Goal: Information Seeking & Learning: Learn about a topic

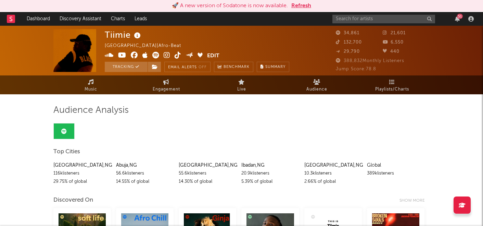
click at [9, 17] on rect at bounding box center [11, 19] width 8 height 8
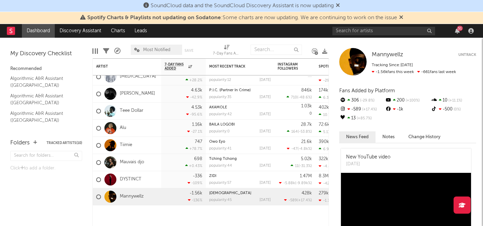
click at [404, 18] on div "Spotify Charts & Playlists not updating on Sodatone : Some charts are now updat…" at bounding box center [241, 18] width 483 height 12
click at [340, 9] on span "SoundCloud data and the SoundCloud Discovery Assistant is now updating" at bounding box center [241, 6] width 196 height 8
click at [340, 8] on span at bounding box center [338, 5] width 4 height 5
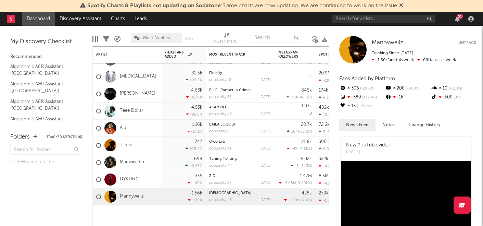
click at [403, 6] on icon at bounding box center [401, 4] width 4 height 5
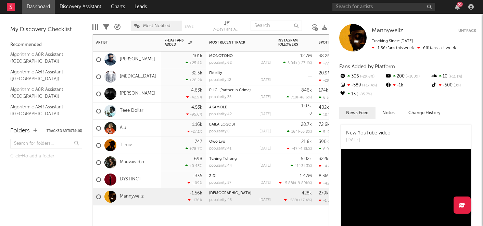
click at [97, 60] on div at bounding box center [98, 59] width 5 height 5
click at [96, 60] on input "checkbox" at bounding box center [96, 59] width 0 height 6
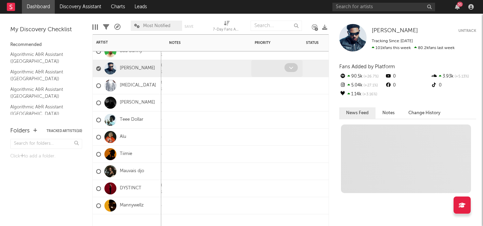
click at [291, 67] on icon at bounding box center [291, 67] width 4 height 4
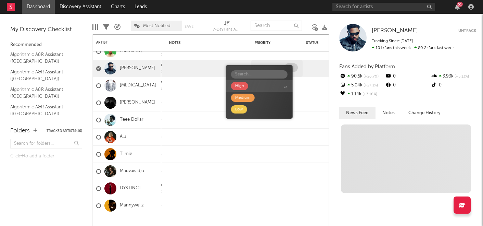
click at [291, 67] on div "High Medium Low" at bounding box center [259, 91] width 67 height 53
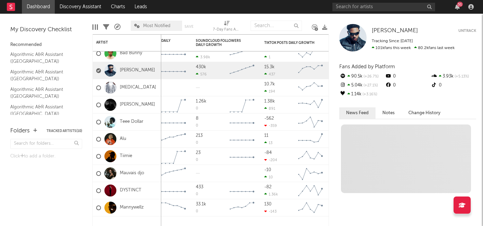
click at [314, 25] on icon at bounding box center [314, 27] width 5 height 5
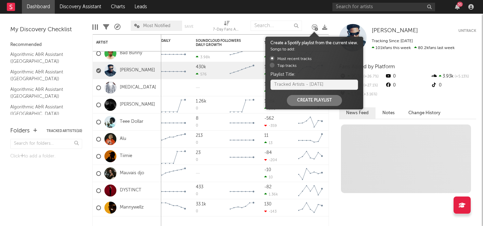
click at [309, 15] on div "Edit Columns Filters A&R Pipeline Most Notified Save Save as 7-Day Fans Added (…" at bounding box center [214, 24] width 245 height 21
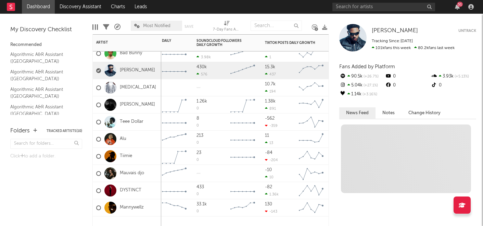
click at [100, 69] on div at bounding box center [98, 70] width 5 height 5
click at [96, 69] on input "checkbox" at bounding box center [96, 70] width 0 height 6
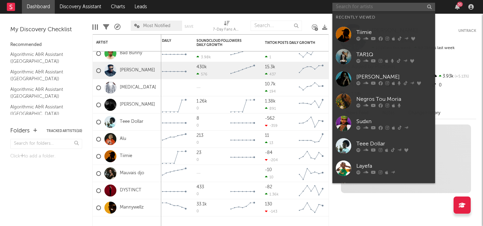
click at [376, 3] on input "text" at bounding box center [383, 7] width 103 height 9
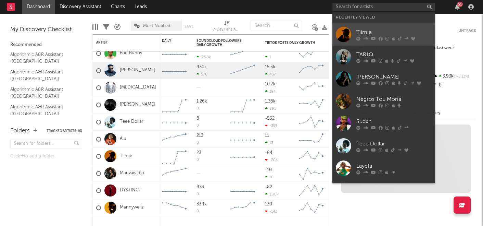
click at [370, 35] on div "Tiimie" at bounding box center [393, 32] width 75 height 8
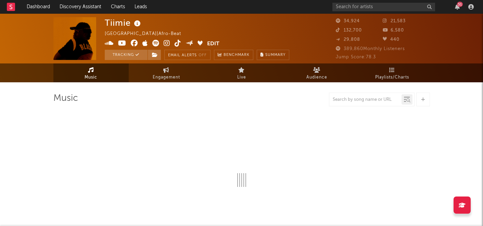
select select "6m"
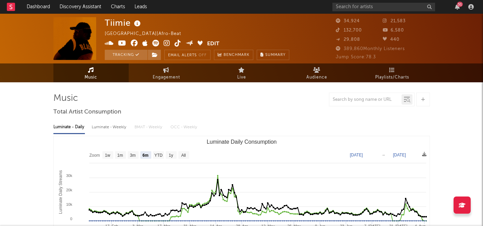
click at [136, 24] on icon at bounding box center [137, 24] width 10 height 10
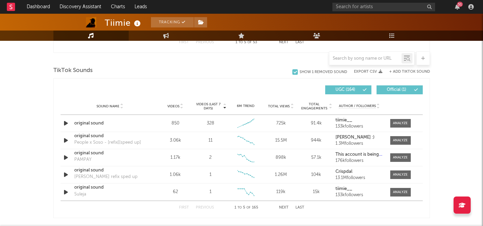
scroll to position [445, 0]
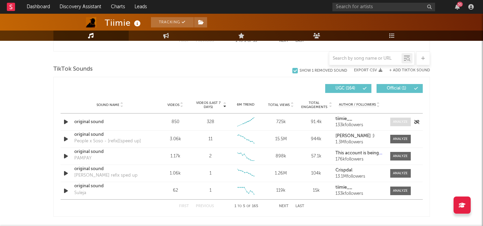
click at [399, 119] on span at bounding box center [400, 121] width 21 height 9
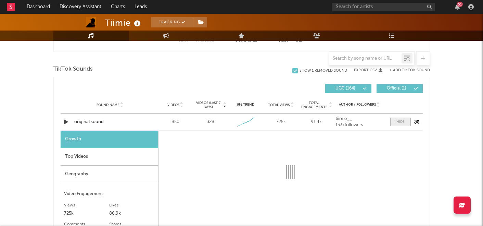
select select "1w"
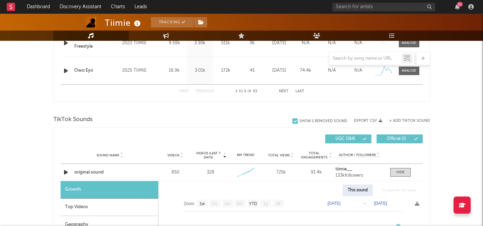
scroll to position [393, 0]
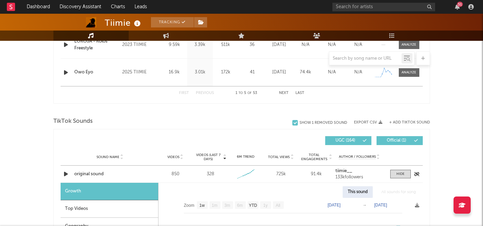
click at [67, 175] on icon "button" at bounding box center [65, 173] width 7 height 9
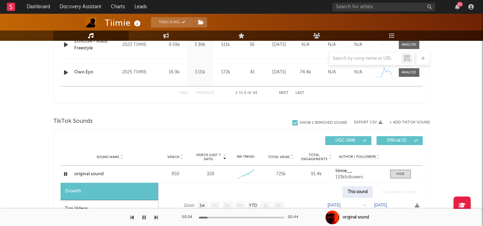
click at [233, 216] on div "00:04 00:44" at bounding box center [242, 216] width 120 height 17
click at [230, 217] on div at bounding box center [242, 217] width 86 height 2
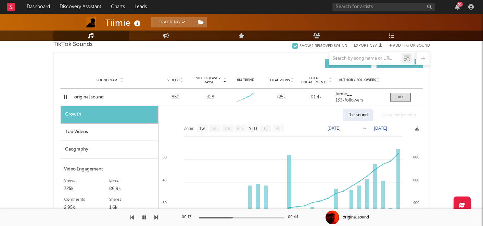
scroll to position [472, 0]
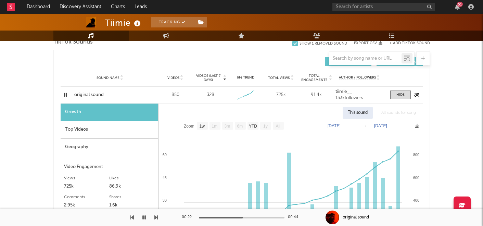
click at [65, 93] on icon "button" at bounding box center [65, 94] width 7 height 9
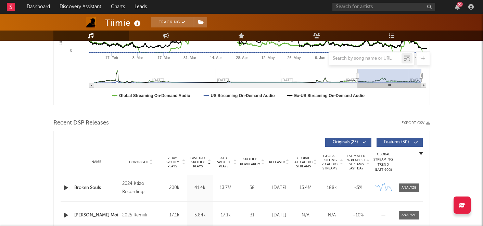
scroll to position [0, 0]
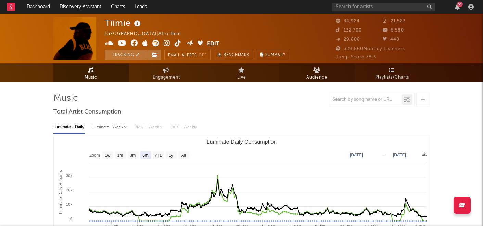
click at [319, 74] on span "Audience" at bounding box center [316, 77] width 21 height 8
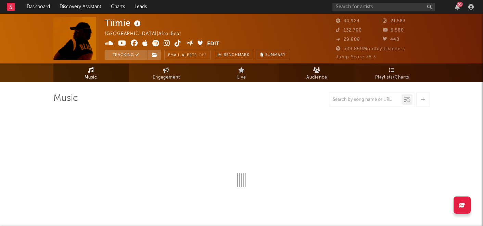
select select "6m"
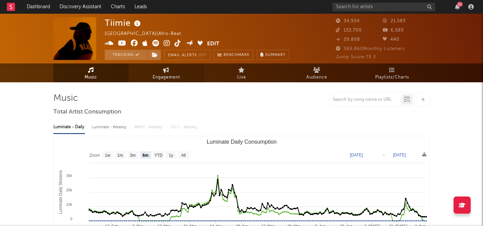
click at [169, 71] on link "Engagement" at bounding box center [166, 72] width 75 height 19
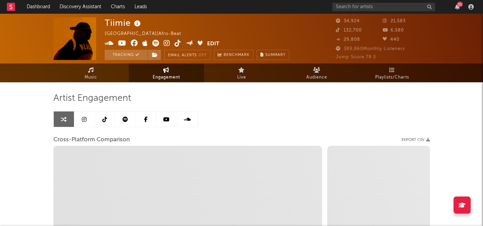
select select "1w"
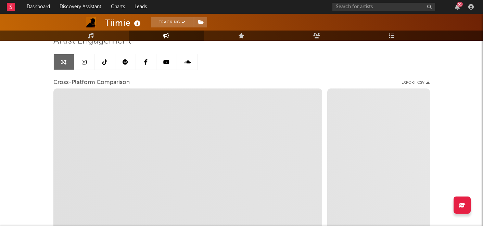
scroll to position [148, 0]
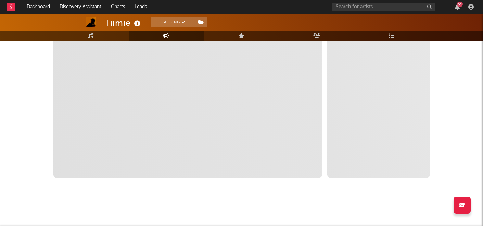
select select "1m"
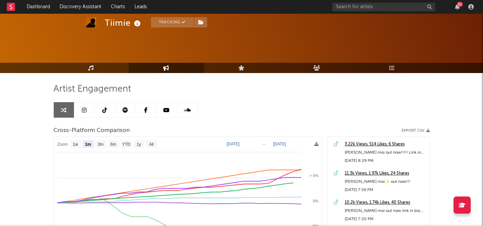
scroll to position [0, 0]
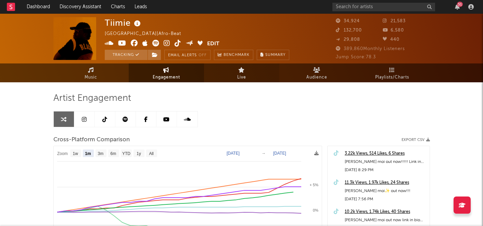
click at [245, 78] on span "Live" at bounding box center [241, 77] width 9 height 8
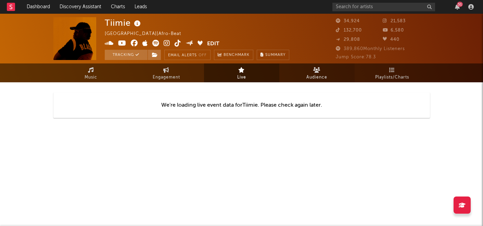
click at [317, 72] on icon at bounding box center [316, 69] width 7 height 5
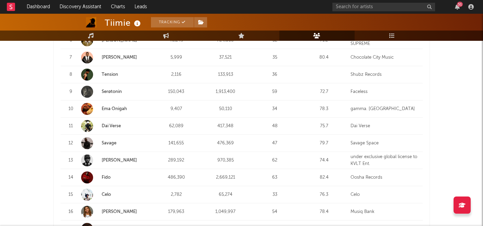
scroll to position [396, 0]
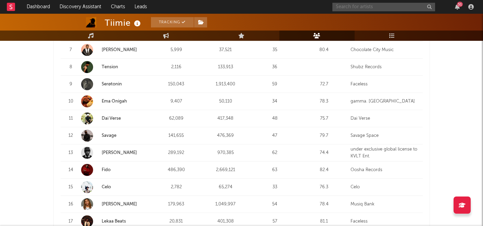
click at [349, 6] on input "text" at bounding box center [383, 7] width 103 height 9
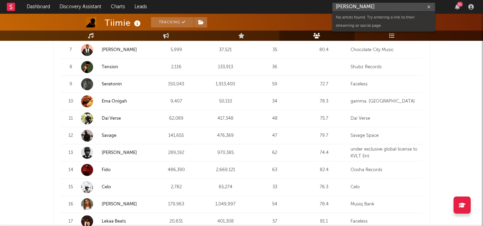
click at [350, 7] on input "[PERSON_NAME]" at bounding box center [383, 7] width 103 height 9
type input "ayomipo"
click at [374, 22] on div "AYOMIPO" at bounding box center [393, 20] width 75 height 8
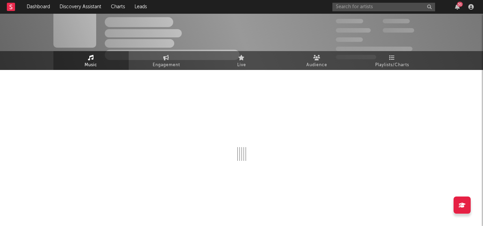
scroll to position [318, 0]
select select "6m"
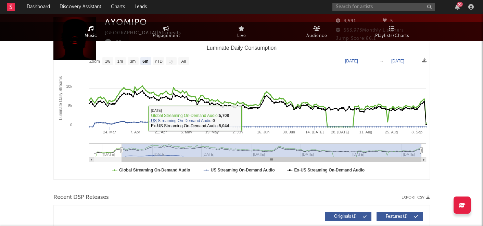
scroll to position [0, 0]
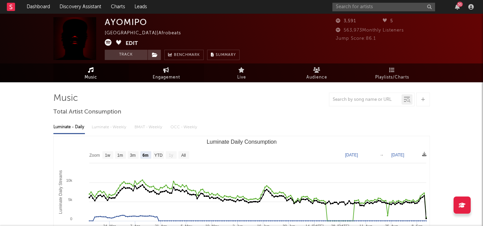
click at [185, 69] on link "Engagement" at bounding box center [166, 72] width 75 height 19
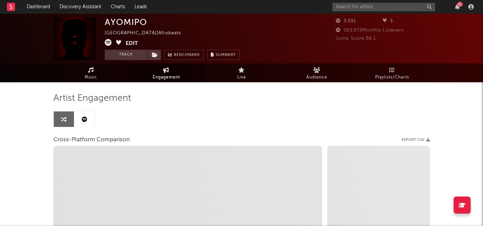
select select "1w"
select select "1m"
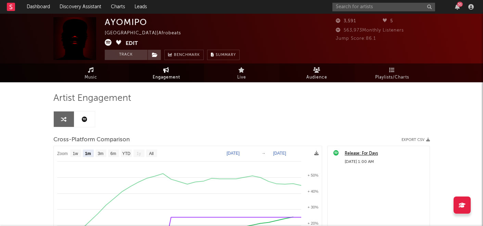
click at [320, 74] on span "Audience" at bounding box center [316, 77] width 21 height 8
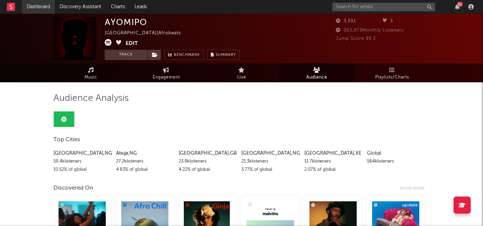
click at [34, 3] on link "Dashboard" at bounding box center [38, 7] width 33 height 14
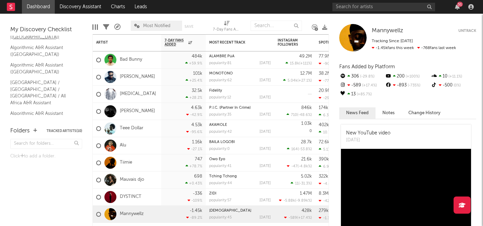
scroll to position [45, 0]
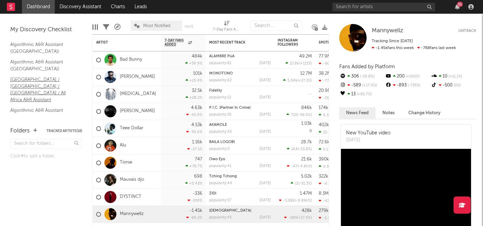
click at [41, 85] on link "[GEOGRAPHIC_DATA] / [GEOGRAPHIC_DATA] / [GEOGRAPHIC_DATA] / All Africa A&R Assi…" at bounding box center [42, 89] width 65 height 27
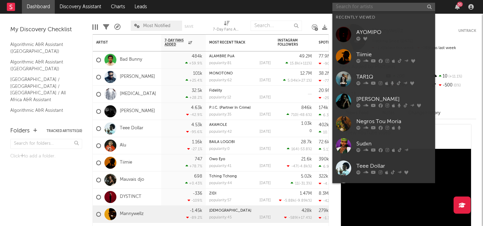
click at [347, 10] on input "text" at bounding box center [383, 7] width 103 height 9
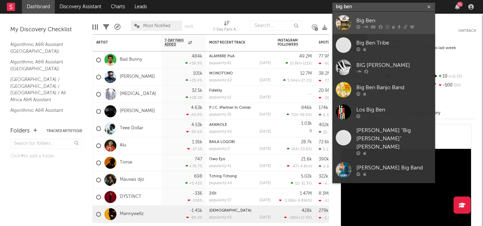
type input "big ben"
click at [351, 22] on link "Big Ben" at bounding box center [383, 23] width 103 height 22
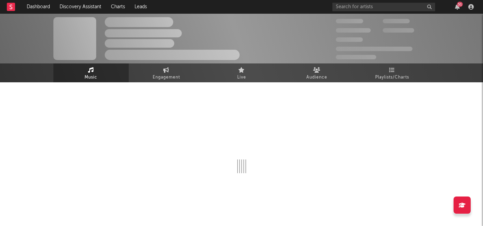
select select "1w"
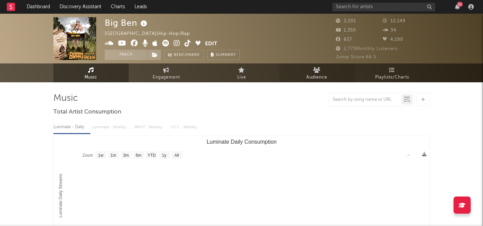
click at [321, 75] on span "Audience" at bounding box center [316, 77] width 21 height 8
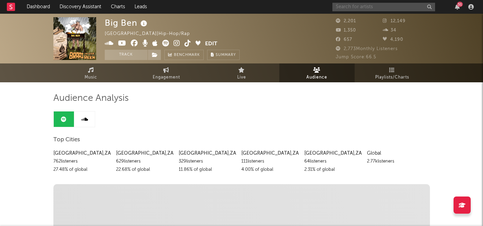
click at [353, 9] on input "text" at bounding box center [383, 7] width 103 height 9
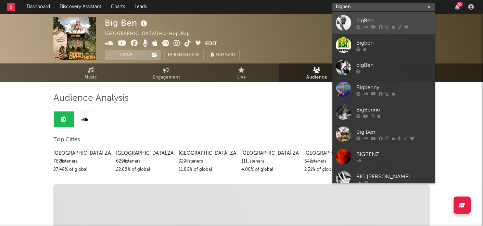
type input "bigben"
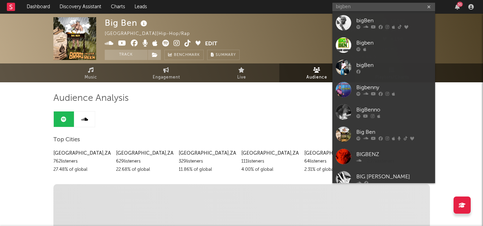
click at [364, 21] on div "bigBen" at bounding box center [393, 20] width 75 height 8
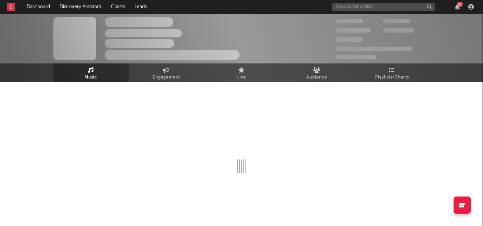
select select "6m"
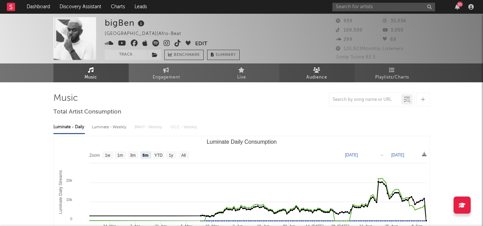
click at [319, 67] on icon at bounding box center [316, 69] width 7 height 5
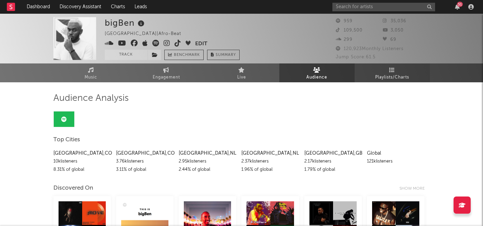
click at [391, 76] on span "Playlists/Charts" at bounding box center [392, 77] width 34 height 8
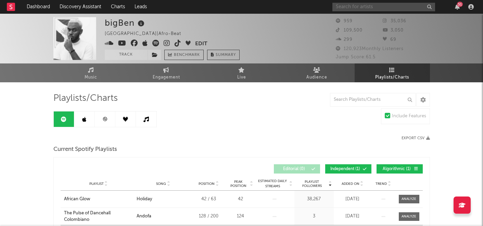
click at [372, 3] on input "text" at bounding box center [383, 7] width 103 height 9
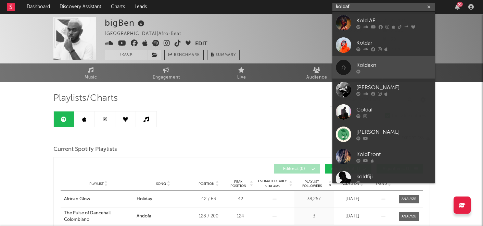
type input "koldaf"
click at [358, 67] on div "Koldaxn" at bounding box center [393, 65] width 75 height 8
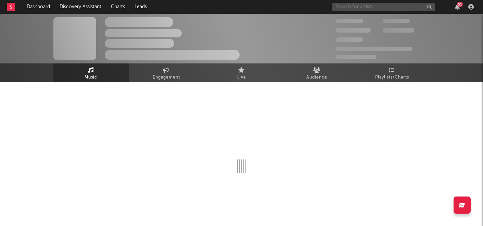
click at [361, 10] on input "text" at bounding box center [383, 7] width 103 height 9
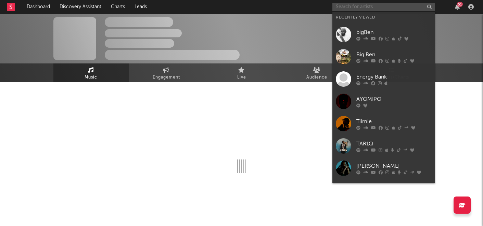
select select "1w"
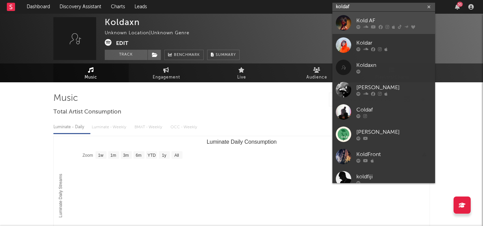
type input "koldaf"
click at [373, 22] on div "Kold AF" at bounding box center [393, 20] width 75 height 8
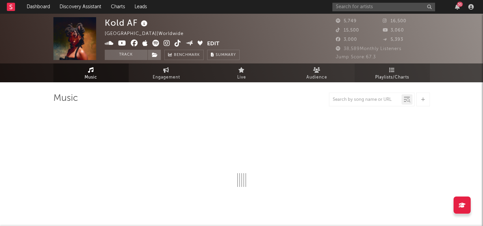
select select "6m"
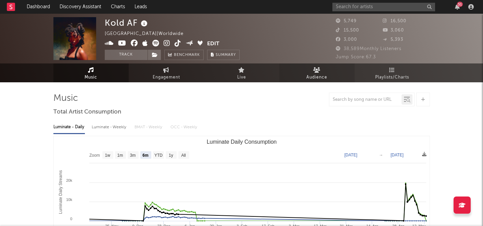
click at [318, 74] on span "Audience" at bounding box center [316, 77] width 21 height 8
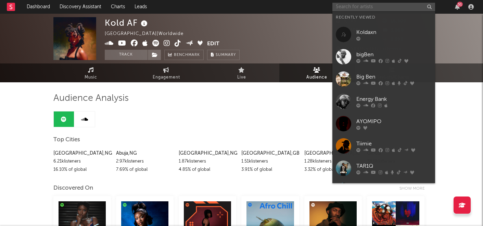
click at [363, 9] on input "text" at bounding box center [383, 7] width 103 height 9
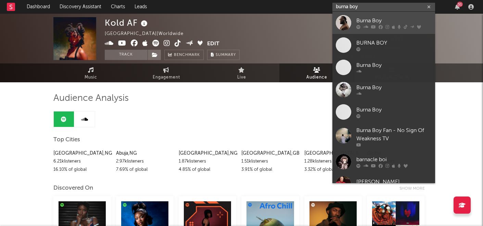
type input "burna boy"
click at [355, 25] on link "Burna Boy" at bounding box center [383, 23] width 103 height 22
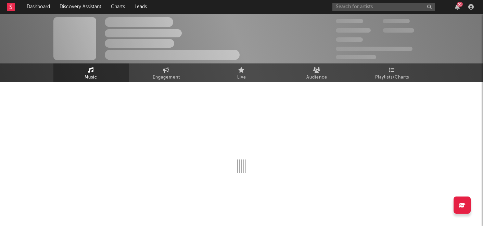
select select "6m"
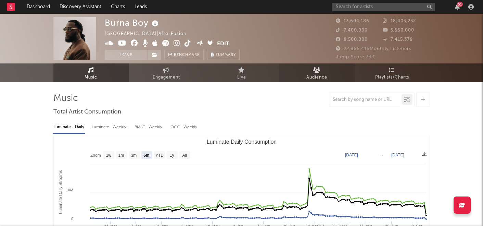
click at [314, 71] on icon at bounding box center [316, 69] width 7 height 5
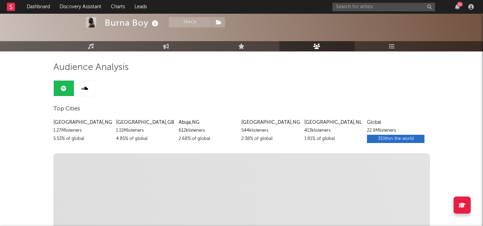
scroll to position [32, 0]
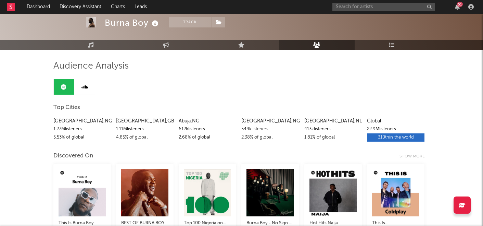
click at [388, 138] on div "310th in the world" at bounding box center [396, 137] width 58 height 8
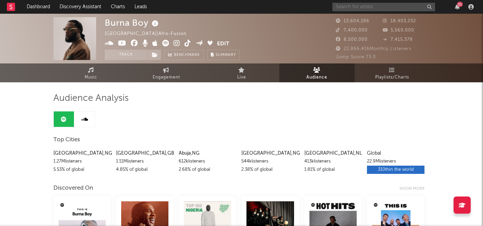
click at [358, 9] on input "text" at bounding box center [383, 7] width 103 height 9
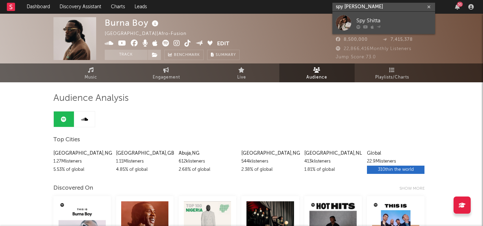
type input "spy [PERSON_NAME]"
click at [415, 26] on div at bounding box center [393, 27] width 75 height 4
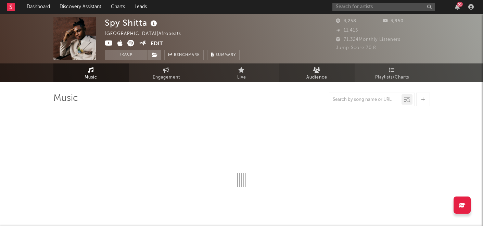
select select "6m"
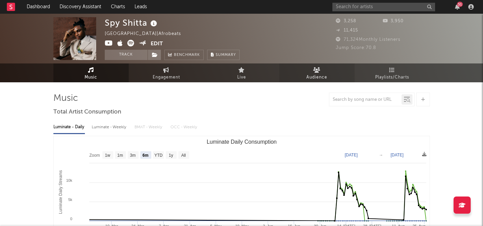
click at [326, 66] on link "Audience" at bounding box center [316, 72] width 75 height 19
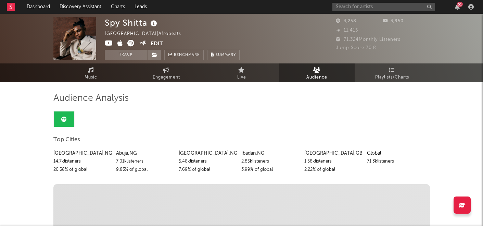
click at [375, 149] on div "Global" at bounding box center [396, 153] width 58 height 8
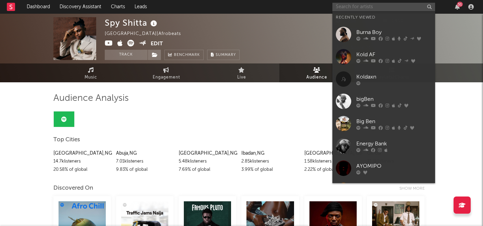
click at [350, 9] on input "text" at bounding box center [383, 7] width 103 height 9
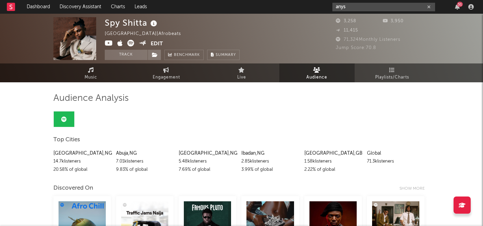
type input "anys"
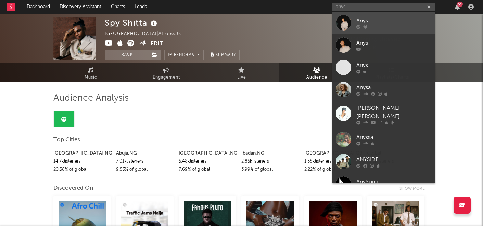
click at [351, 27] on div at bounding box center [343, 22] width 15 height 15
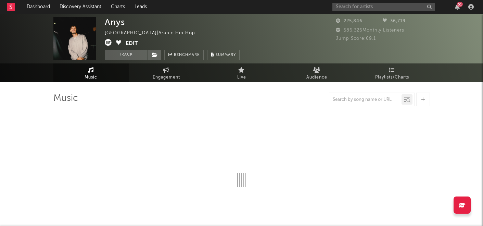
select select "6m"
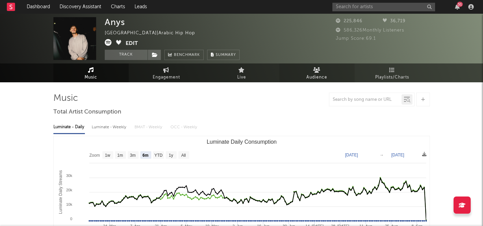
click at [320, 79] on span "Audience" at bounding box center [316, 77] width 21 height 8
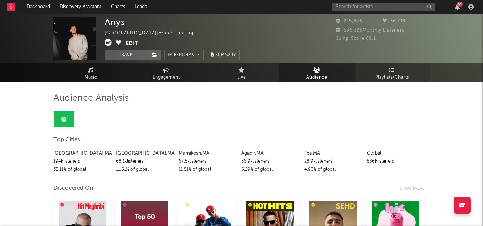
click at [397, 74] on span "Playlists/Charts" at bounding box center [392, 77] width 34 height 8
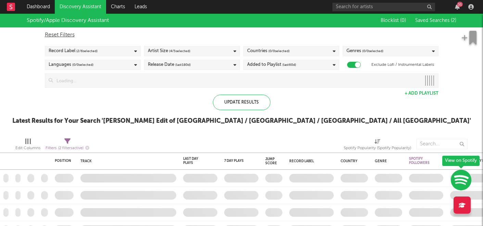
checkbox input "true"
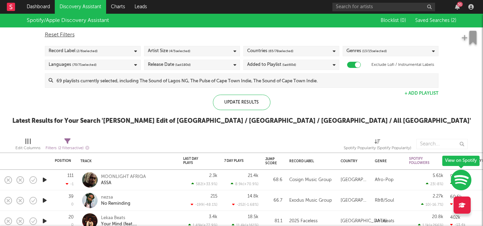
click at [133, 52] on div "Record Label ( 2 / 6 selected)" at bounding box center [93, 51] width 96 height 10
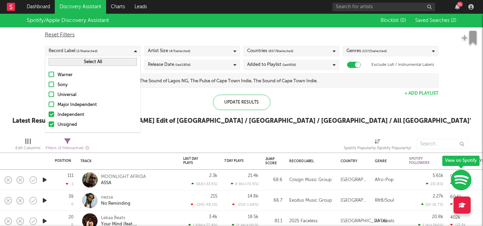
click at [133, 52] on div "Record Label ( 2 / 6 selected)" at bounding box center [93, 51] width 96 height 10
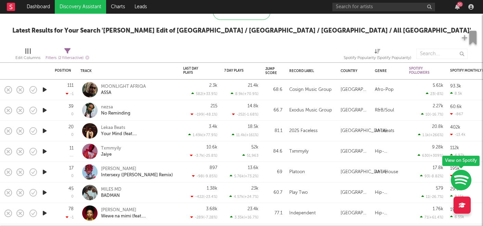
click at [44, 109] on icon "button" at bounding box center [44, 110] width 7 height 9
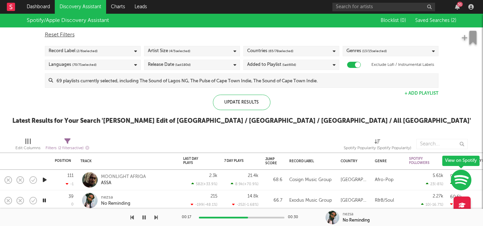
click at [304, 50] on div "Countries ( 65 / 78 selected)" at bounding box center [291, 51] width 96 height 10
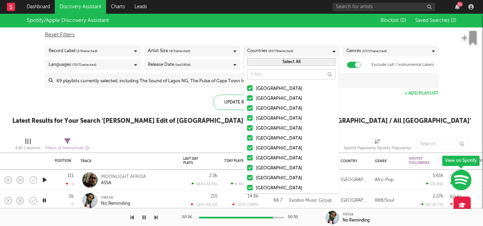
click at [272, 116] on div "[GEOGRAPHIC_DATA]" at bounding box center [295, 118] width 79 height 8
click at [247, 116] on input "[GEOGRAPHIC_DATA]" at bounding box center [247, 118] width 0 height 8
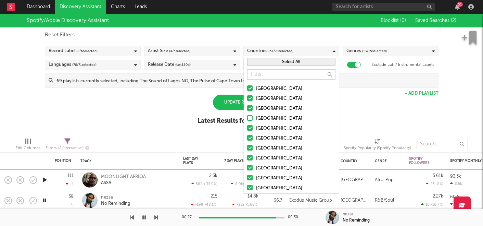
click at [251, 96] on div at bounding box center [249, 97] width 5 height 5
click at [247, 96] on input "Australia" at bounding box center [247, 98] width 0 height 8
click at [250, 85] on label "[GEOGRAPHIC_DATA]" at bounding box center [291, 89] width 88 height 8
click at [247, 85] on input "[GEOGRAPHIC_DATA]" at bounding box center [247, 89] width 0 height 8
click at [252, 106] on div at bounding box center [249, 107] width 5 height 5
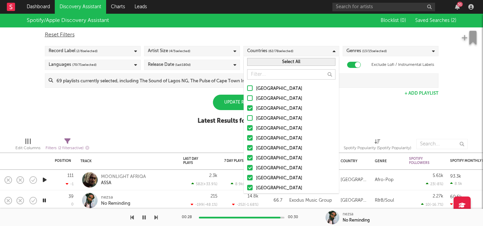
click at [247, 106] on input "[GEOGRAPHIC_DATA]" at bounding box center [247, 108] width 0 height 8
click at [248, 127] on div at bounding box center [249, 127] width 5 height 5
click at [247, 127] on input "Ireland" at bounding box center [247, 128] width 0 height 8
click at [250, 135] on div at bounding box center [249, 137] width 5 height 5
click at [247, 135] on input "Germany" at bounding box center [247, 138] width 0 height 8
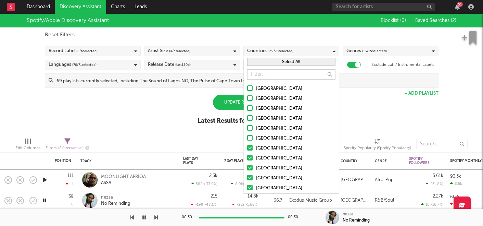
scroll to position [21, 0]
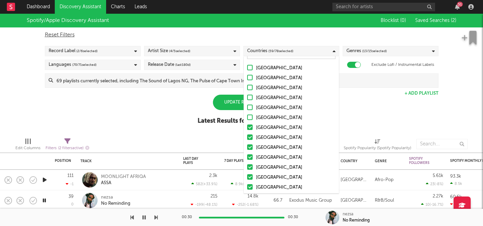
click at [248, 127] on div at bounding box center [249, 126] width 5 height 5
click at [247, 127] on input "Belgium" at bounding box center [247, 128] width 0 height 8
click at [248, 137] on div at bounding box center [249, 136] width 5 height 5
click at [247, 137] on input "France" at bounding box center [247, 137] width 0 height 8
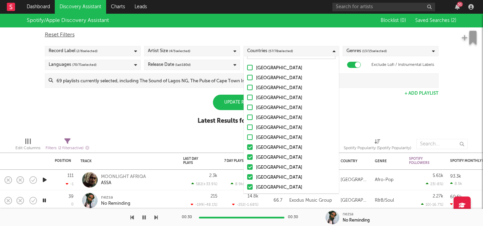
click at [247, 157] on div at bounding box center [249, 156] width 5 height 5
click at [247, 157] on input "Austria" at bounding box center [247, 157] width 0 height 8
click at [247, 148] on div at bounding box center [249, 146] width 5 height 5
click at [247, 148] on input "Netherlands" at bounding box center [247, 147] width 0 height 8
click at [247, 165] on div at bounding box center [249, 166] width 5 height 5
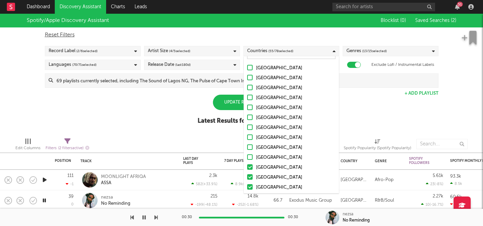
click at [247, 165] on input "Switzerland" at bounding box center [247, 167] width 0 height 8
click at [252, 136] on div at bounding box center [249, 137] width 5 height 5
click at [247, 136] on input "Argentina" at bounding box center [247, 138] width 0 height 8
click at [251, 126] on div at bounding box center [249, 127] width 5 height 5
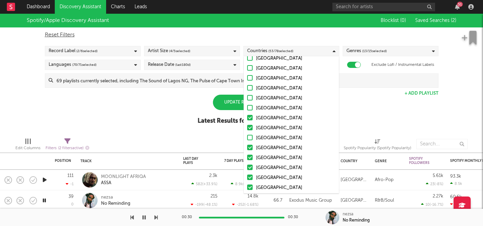
click at [247, 126] on input "Mexico" at bounding box center [247, 128] width 0 height 8
click at [251, 119] on div at bounding box center [249, 117] width 5 height 5
click at [247, 119] on input "Brazil" at bounding box center [247, 118] width 0 height 8
click at [251, 146] on div at bounding box center [249, 146] width 5 height 5
click at [247, 146] on input "Chile" at bounding box center [247, 148] width 0 height 8
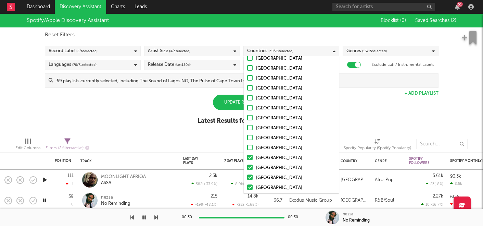
click at [251, 157] on div at bounding box center [249, 156] width 5 height 5
click at [247, 157] on input "Italy" at bounding box center [247, 158] width 0 height 8
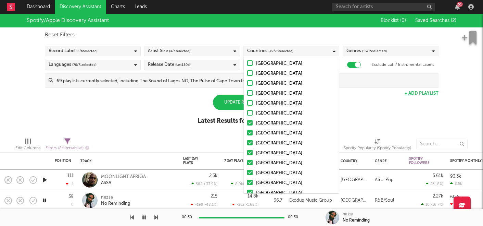
scroll to position [147, 0]
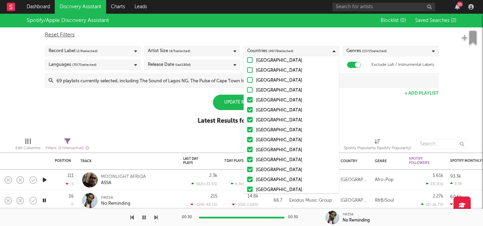
click at [250, 102] on label "Spain" at bounding box center [291, 100] width 88 height 8
click at [247, 102] on input "Spain" at bounding box center [247, 100] width 0 height 8
click at [249, 110] on div at bounding box center [249, 109] width 5 height 5
click at [247, 110] on input "Sweden" at bounding box center [247, 110] width 0 height 8
click at [249, 117] on div at bounding box center [249, 119] width 5 height 5
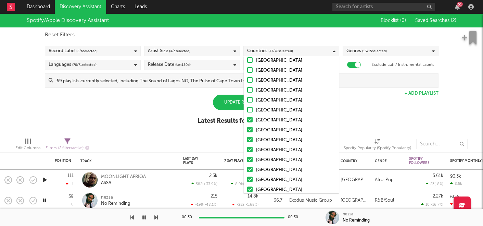
click at [247, 117] on input "Russia" at bounding box center [247, 120] width 0 height 8
click at [249, 129] on div at bounding box center [249, 129] width 5 height 5
click at [247, 129] on input "China" at bounding box center [247, 130] width 0 height 8
click at [251, 138] on div at bounding box center [249, 139] width 5 height 5
click at [247, 138] on input "Taiwan" at bounding box center [247, 140] width 0 height 8
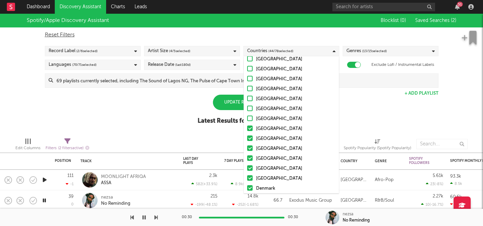
scroll to position [184, 0]
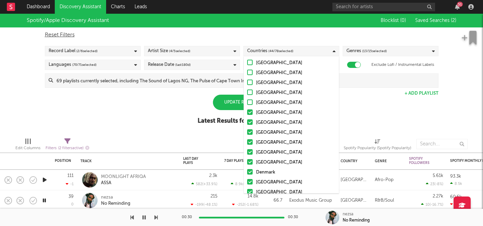
click at [250, 124] on div at bounding box center [249, 121] width 5 height 5
click at [247, 124] on input "South Korea" at bounding box center [247, 122] width 0 height 8
click at [250, 112] on div at bounding box center [249, 111] width 5 height 5
click at [247, 112] on input "Hong Kong" at bounding box center [247, 112] width 0 height 8
click at [250, 131] on div at bounding box center [249, 131] width 5 height 5
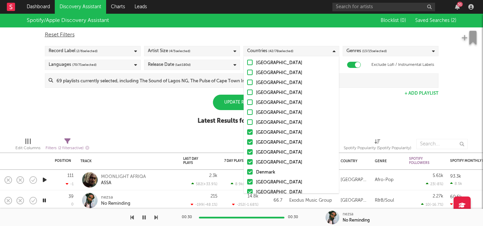
click at [247, 131] on input "Norway" at bounding box center [247, 132] width 0 height 8
click at [250, 139] on div at bounding box center [249, 141] width 5 height 5
click at [247, 139] on input "Japan" at bounding box center [247, 142] width 0 height 8
click at [249, 152] on div at bounding box center [249, 151] width 5 height 5
click at [247, 152] on input "India" at bounding box center [247, 152] width 0 height 8
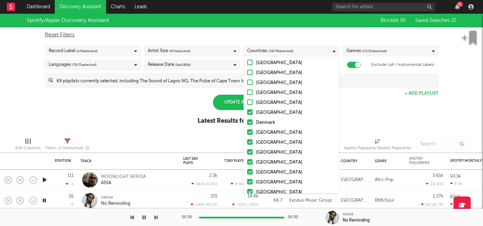
scroll to position [236, 0]
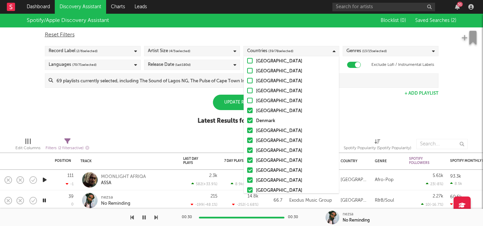
click at [250, 120] on div at bounding box center [249, 119] width 5 height 5
click at [247, 120] on input "Denmark" at bounding box center [247, 121] width 0 height 8
click at [250, 112] on div at bounding box center [249, 109] width 5 height 5
click at [247, 112] on input "Turkey" at bounding box center [247, 111] width 0 height 8
click at [250, 131] on div at bounding box center [249, 129] width 5 height 5
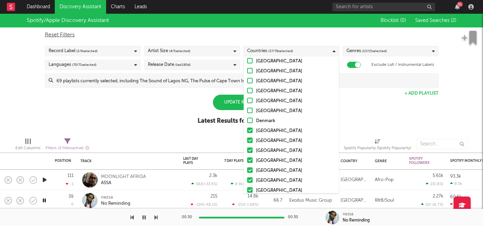
click at [247, 131] on input "Finland" at bounding box center [247, 131] width 0 height 8
click at [250, 140] on div at bounding box center [249, 139] width 5 height 5
click at [247, 140] on input "Poland" at bounding box center [247, 141] width 0 height 8
click at [250, 148] on div at bounding box center [249, 149] width 5 height 5
click at [247, 148] on input "[GEOGRAPHIC_DATA]" at bounding box center [247, 150] width 0 height 8
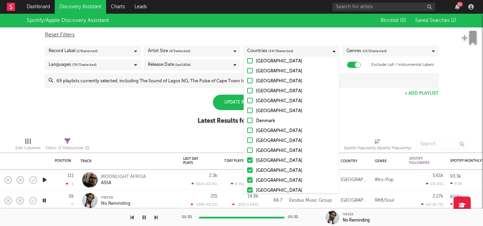
click at [248, 161] on div at bounding box center [249, 159] width 5 height 5
click at [247, 161] on input "Indonesia" at bounding box center [247, 160] width 0 height 8
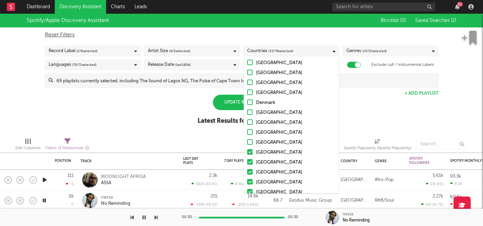
scroll to position [264, 0]
click at [251, 141] on div at bounding box center [249, 141] width 5 height 5
click at [247, 141] on input "[GEOGRAPHIC_DATA]" at bounding box center [247, 142] width 0 height 8
click at [250, 142] on div at bounding box center [249, 141] width 5 height 5
click at [247, 142] on input "[GEOGRAPHIC_DATA]" at bounding box center [247, 142] width 0 height 8
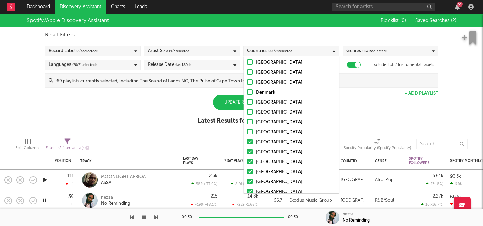
click at [250, 151] on div at bounding box center [249, 151] width 5 height 5
click at [247, 151] on input "Philippines" at bounding box center [247, 152] width 0 height 8
click at [250, 162] on div at bounding box center [249, 160] width 5 height 5
click at [247, 162] on input "Portugal" at bounding box center [247, 162] width 0 height 8
click at [248, 172] on div at bounding box center [249, 170] width 5 height 5
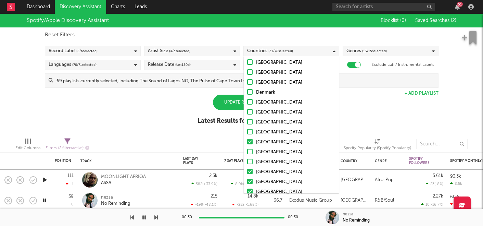
click at [247, 172] on input "New Zealand" at bounding box center [247, 172] width 0 height 8
click at [248, 180] on div at bounding box center [249, 180] width 5 height 5
click at [247, 180] on input "Greece" at bounding box center [247, 182] width 0 height 8
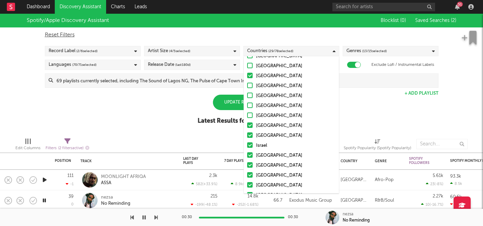
scroll to position [334, 0]
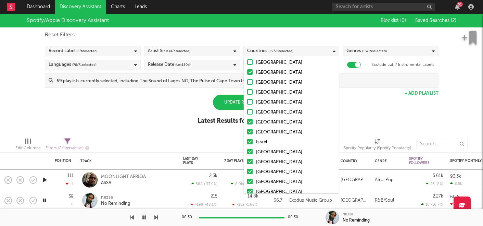
click at [250, 139] on div at bounding box center [249, 141] width 5 height 5
click at [247, 139] on input "Israel" at bounding box center [247, 142] width 0 height 8
click at [251, 127] on div "United States Australia Canada United Kingdom Ireland Germany Belgium France Ne…" at bounding box center [291, 136] width 95 height 779
click at [250, 124] on div at bounding box center [249, 121] width 5 height 5
click at [247, 124] on input "Hungary" at bounding box center [247, 122] width 0 height 8
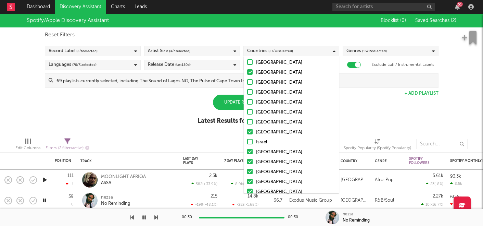
click at [162, 106] on div "Spotify/Apple Discovery Assistant Blocklist ( 0 ) Saved Searches ( 2 ) Reset Fi…" at bounding box center [241, 73] width 483 height 118
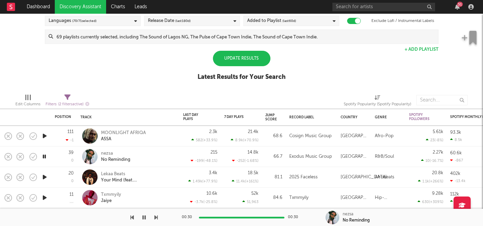
click at [45, 135] on icon "button" at bounding box center [44, 135] width 7 height 9
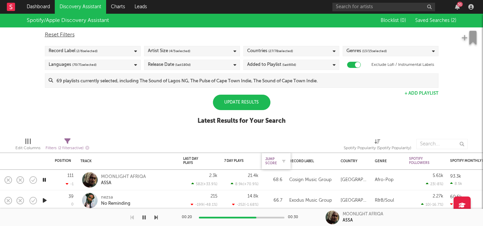
click at [275, 162] on div "Jump Score" at bounding box center [271, 161] width 12 height 8
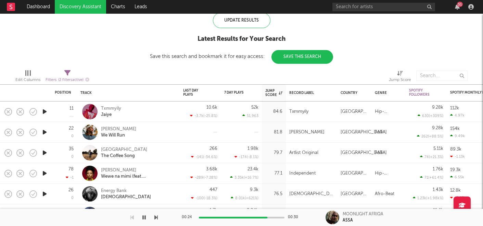
click at [44, 108] on icon "button" at bounding box center [44, 111] width 7 height 9
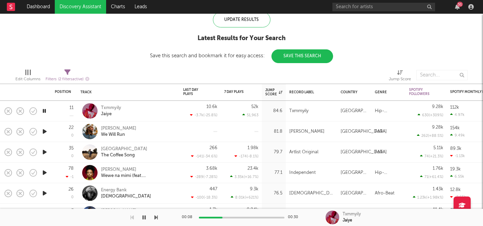
click at [47, 149] on icon "button" at bounding box center [44, 152] width 7 height 9
click at [44, 172] on icon "button" at bounding box center [44, 172] width 7 height 9
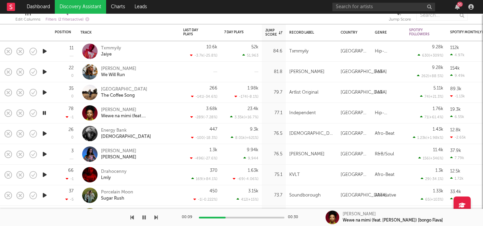
click at [226, 217] on div at bounding box center [242, 217] width 86 height 2
click at [45, 131] on icon "button" at bounding box center [44, 133] width 7 height 9
click at [118, 130] on div "Energy Bank" at bounding box center [126, 130] width 50 height 6
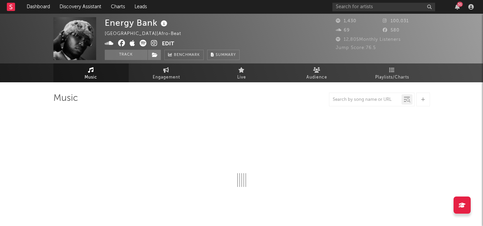
select select "1w"
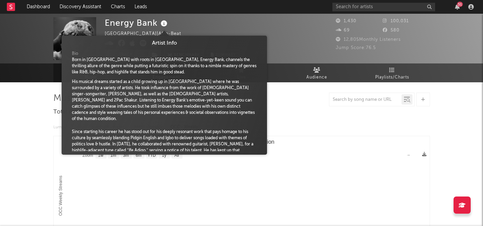
click at [163, 26] on icon at bounding box center [164, 24] width 10 height 10
click at [200, 33] on div "Energy Bank Macedonia | Afro-Beat Edit Track Benchmark Summary" at bounding box center [172, 38] width 135 height 43
